Goal: Transaction & Acquisition: Purchase product/service

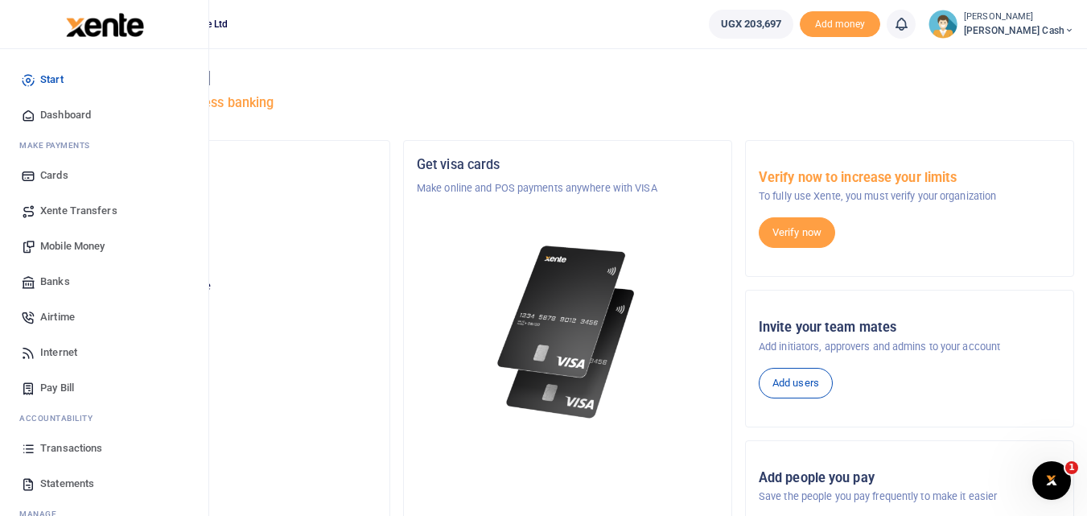
click at [80, 244] on span "Mobile Money" at bounding box center [72, 246] width 64 height 16
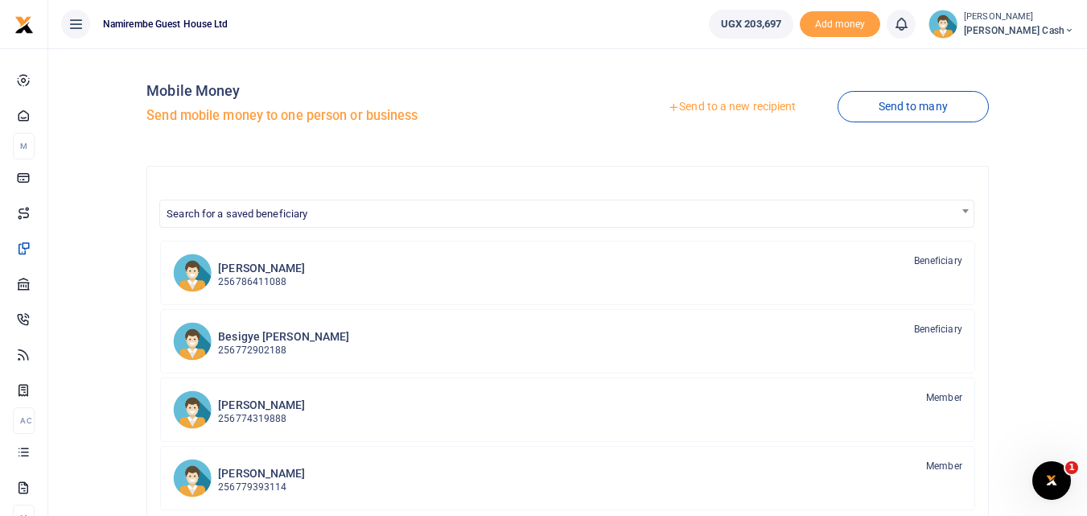
click at [751, 106] on link "Send to a new recipient" at bounding box center [732, 107] width 210 height 29
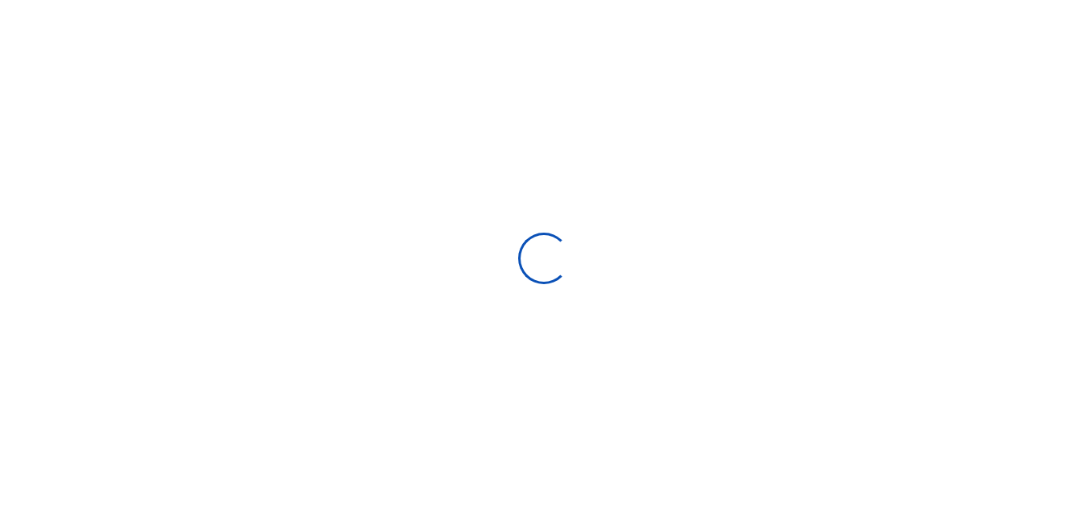
select select "Loading bundles"
select select
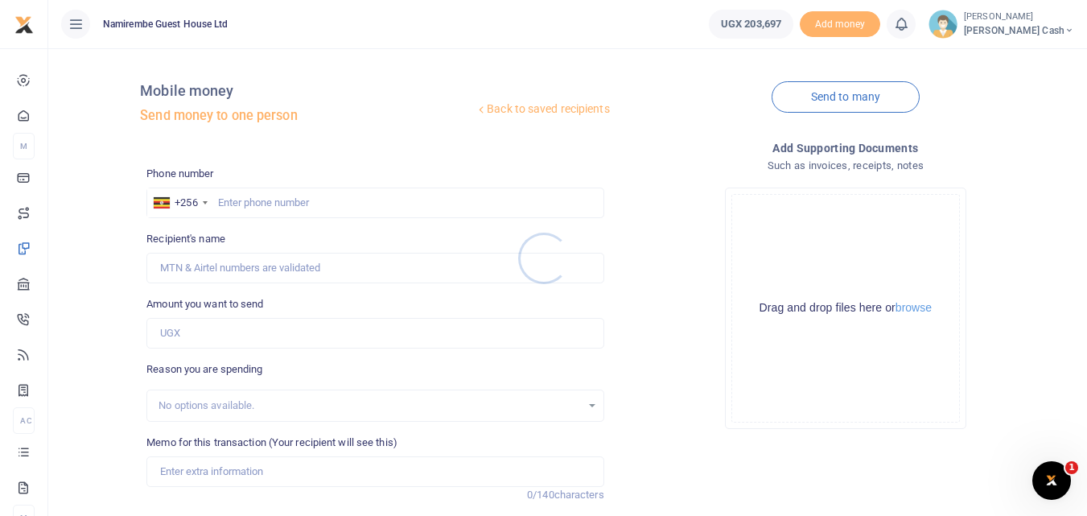
click at [232, 200] on div at bounding box center [543, 258] width 1087 height 516
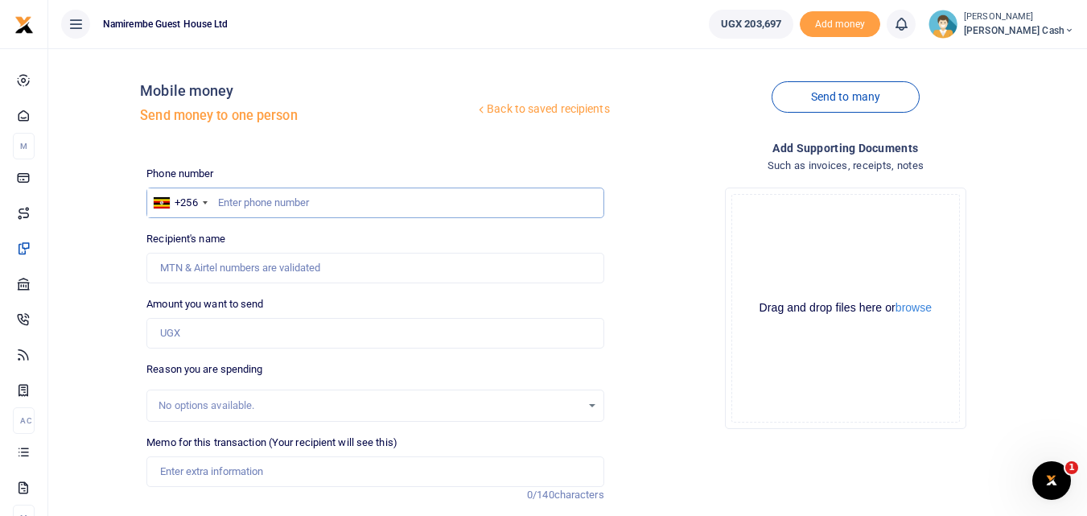
click at [232, 200] on input "text" at bounding box center [374, 202] width 457 height 31
type input "0783899207"
type input "Nabaasa Brenda"
type input "0783899207"
click at [181, 340] on input "Amount you want to send" at bounding box center [374, 333] width 457 height 31
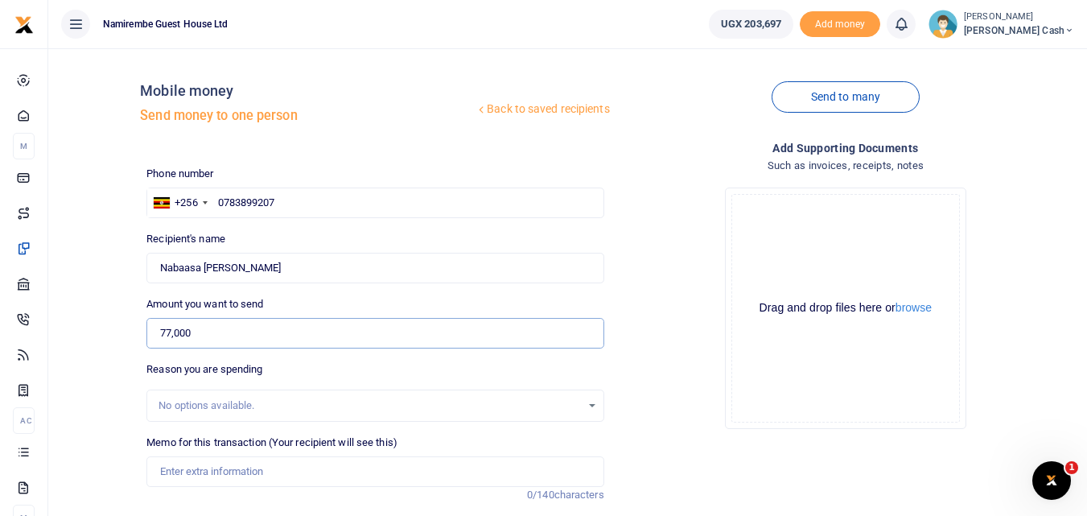
type input "77,000"
click at [168, 464] on input "Memo for this transaction (Your recipient will see this)" at bounding box center [374, 471] width 457 height 31
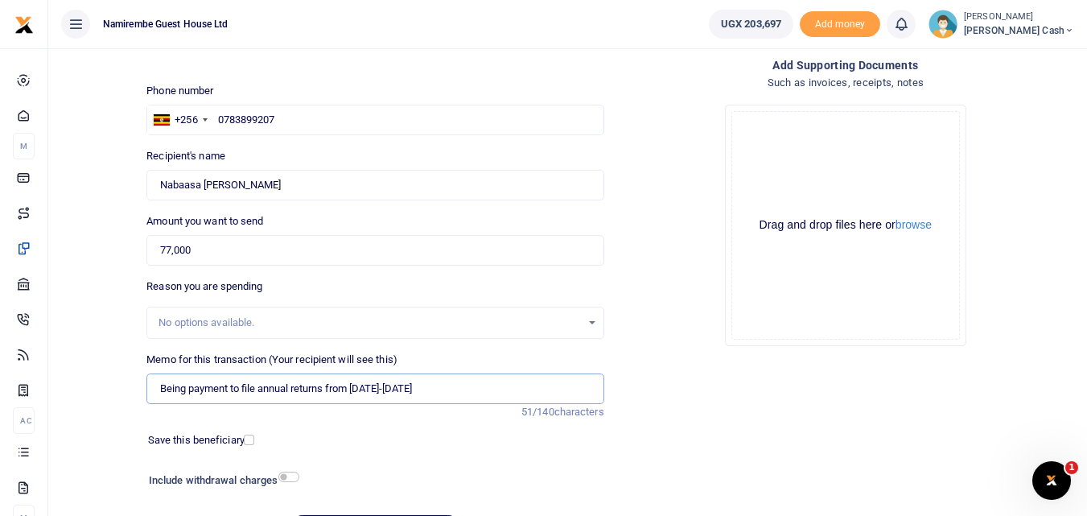
scroll to position [161, 0]
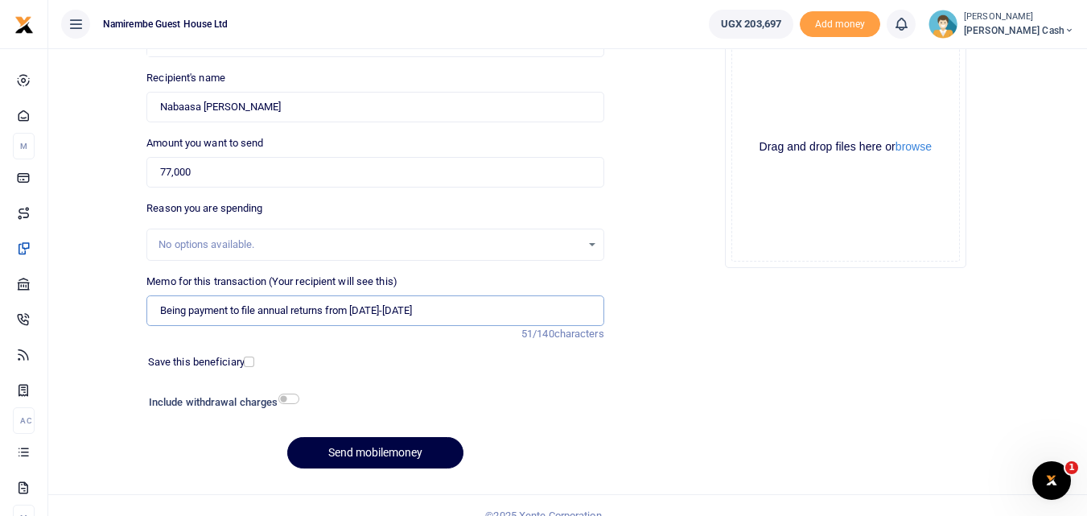
type input "Being payment to file annual returns from 2023-2024"
click at [290, 398] on input "checkbox" at bounding box center [288, 398] width 21 height 10
checkbox input "true"
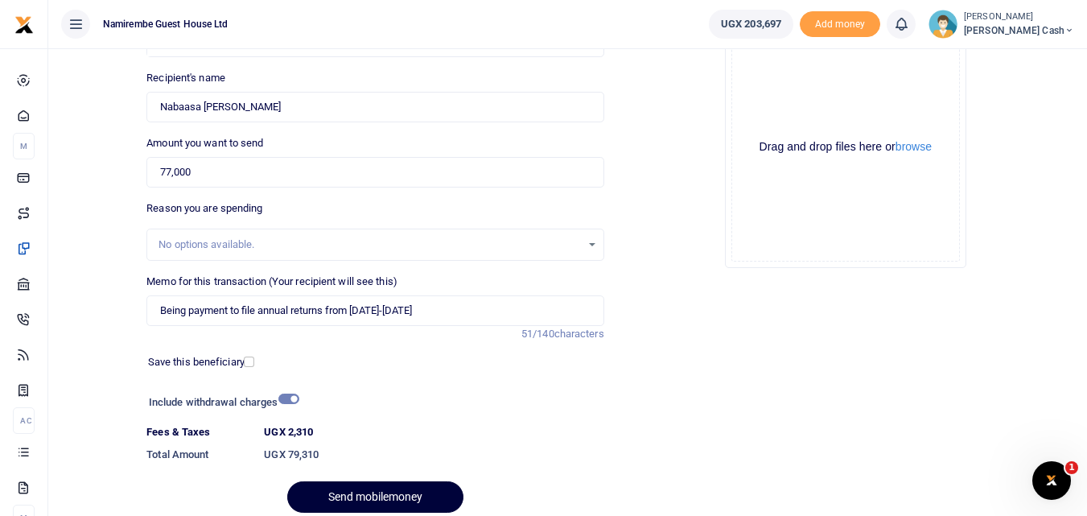
click at [380, 493] on button "Send mobilemoney" at bounding box center [375, 496] width 176 height 31
click at [380, 311] on input "Being payment to file annual returns from 2023-2024" at bounding box center [374, 310] width 457 height 31
type input "Being payment to file annual returns from 20232024"
click at [385, 497] on button "Send mobilemoney" at bounding box center [375, 496] width 176 height 31
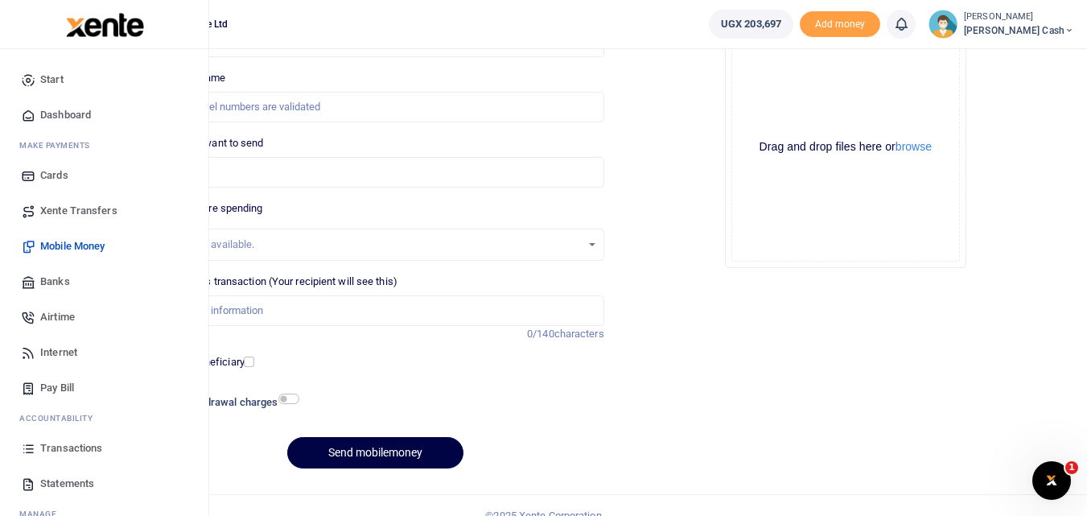
click at [64, 443] on span "Transactions" at bounding box center [71, 448] width 62 height 16
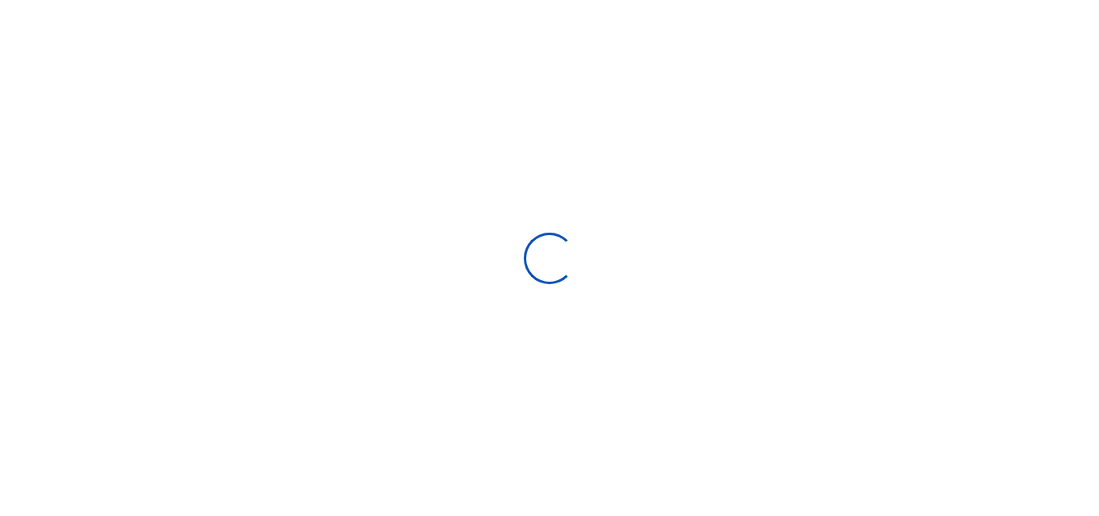
select select
type input "[DATE] - [DATE]"
